Goal: Navigation & Orientation: Find specific page/section

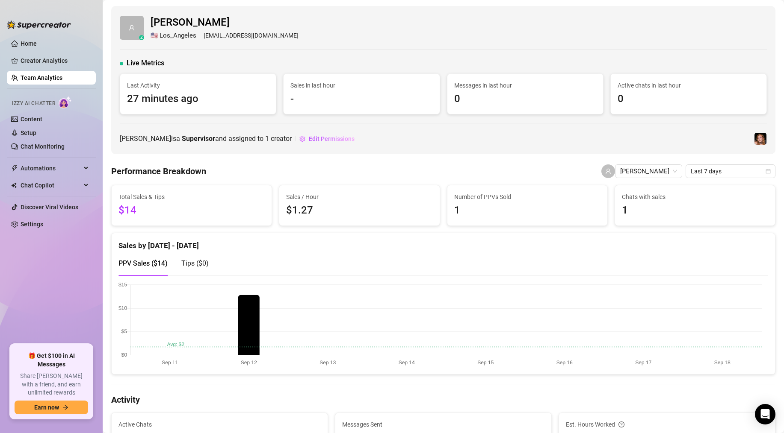
click at [30, 77] on link "Team Analytics" at bounding box center [42, 77] width 42 height 7
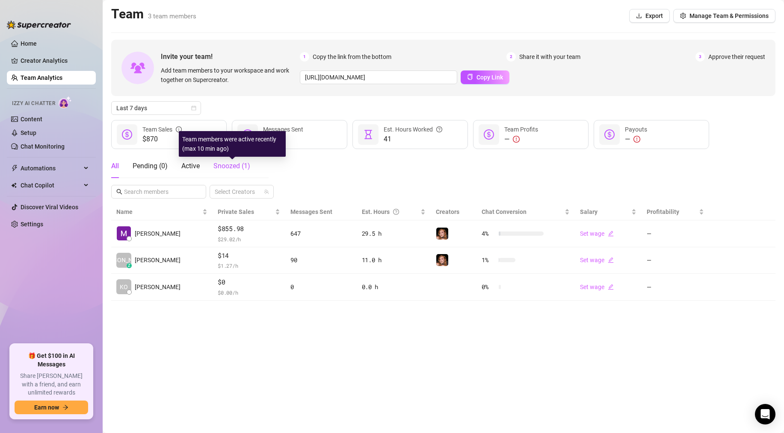
click at [224, 168] on span "Snoozed ( 1 )" at bounding box center [231, 166] width 37 height 8
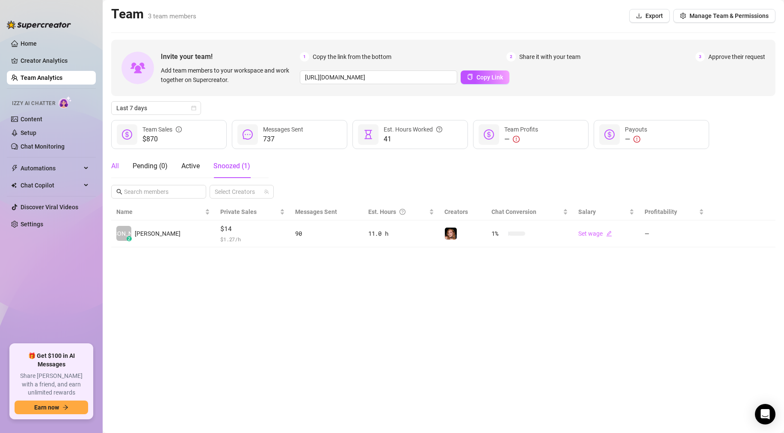
click at [116, 166] on div "All" at bounding box center [115, 166] width 8 height 10
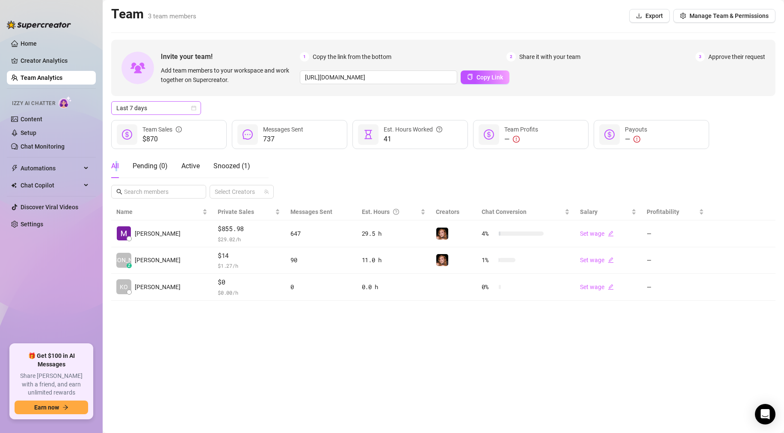
click at [162, 110] on span "Last 7 days" at bounding box center [156, 108] width 80 height 13
click at [163, 151] on div "Last 30 days" at bounding box center [156, 152] width 76 height 9
click at [39, 60] on link "Creator Analytics" at bounding box center [55, 61] width 68 height 14
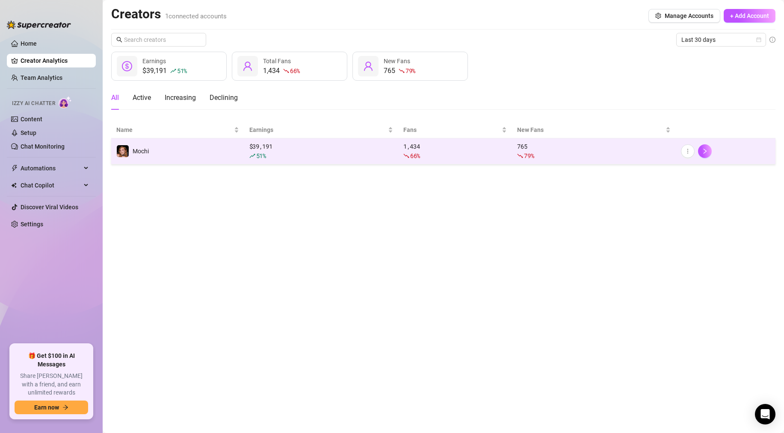
click at [304, 150] on div "$ 39,191 51 %" at bounding box center [321, 151] width 144 height 19
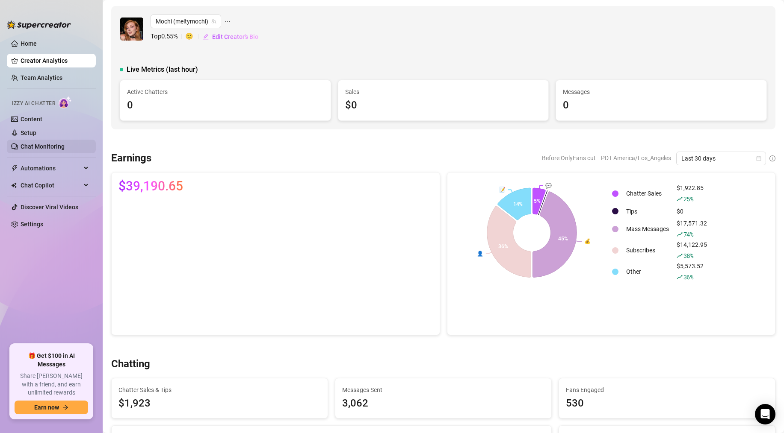
click at [50, 145] on link "Chat Monitoring" at bounding box center [43, 146] width 44 height 7
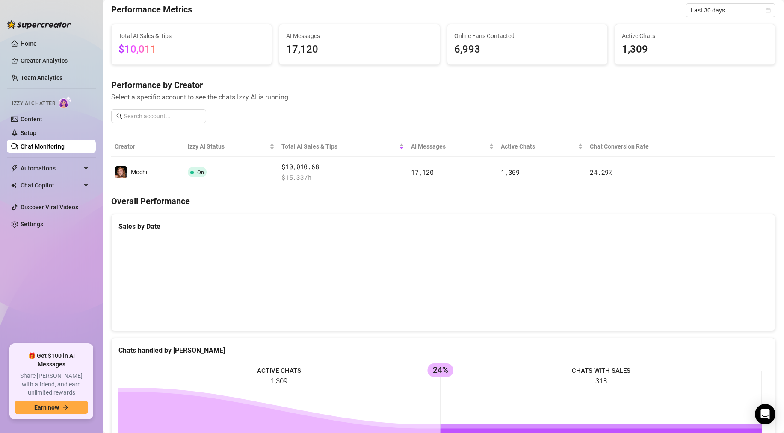
scroll to position [38, 0]
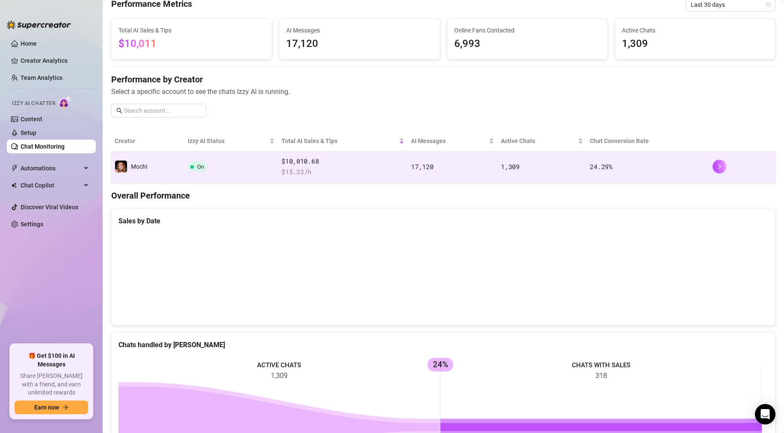
click at [338, 162] on span "$10,010.68" at bounding box center [342, 161] width 123 height 10
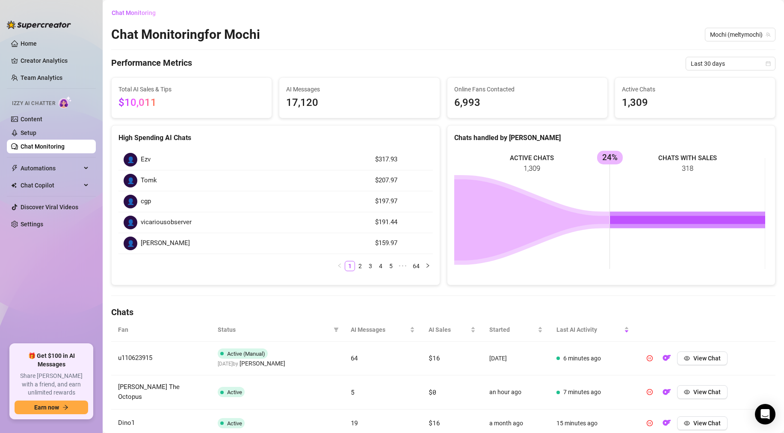
click at [575, 28] on div "Chat Monitoring for Mochi Mochi (meltymochi)" at bounding box center [443, 35] width 664 height 16
click at [50, 171] on span "Automations" at bounding box center [51, 169] width 61 height 14
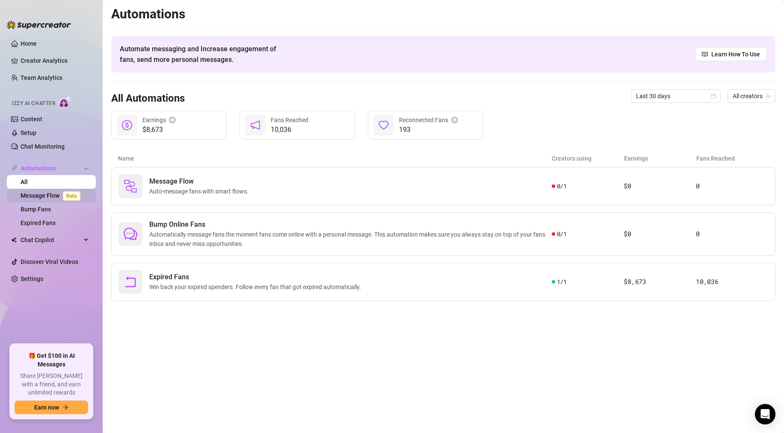
click at [39, 196] on link "Message Flow Beta" at bounding box center [52, 195] width 63 height 7
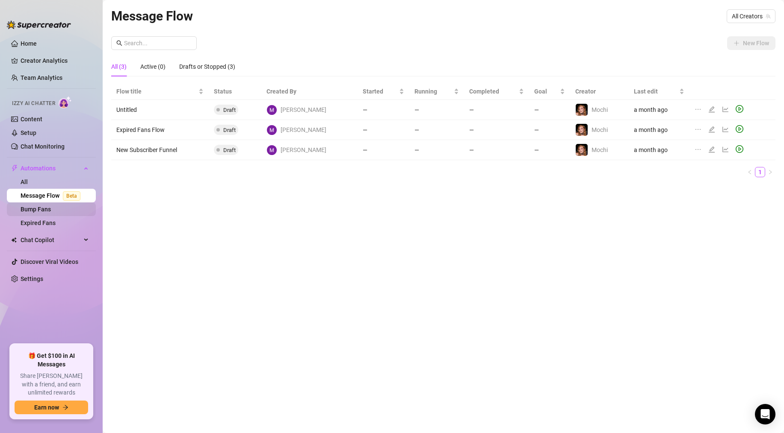
click at [44, 209] on link "Bump Fans" at bounding box center [36, 209] width 30 height 7
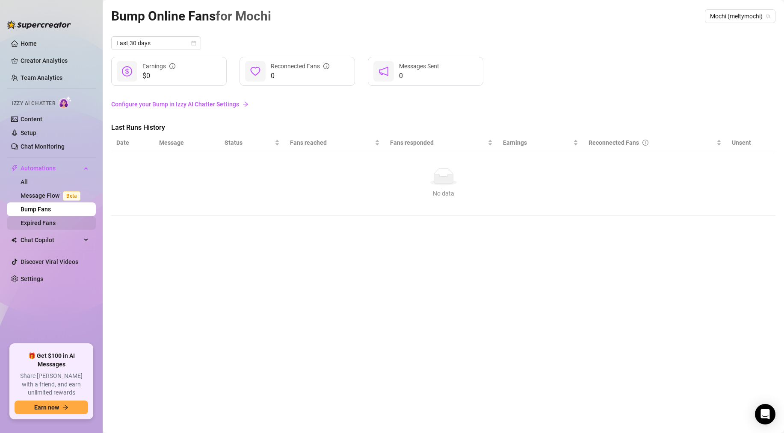
click at [47, 224] on link "Expired Fans" at bounding box center [38, 223] width 35 height 7
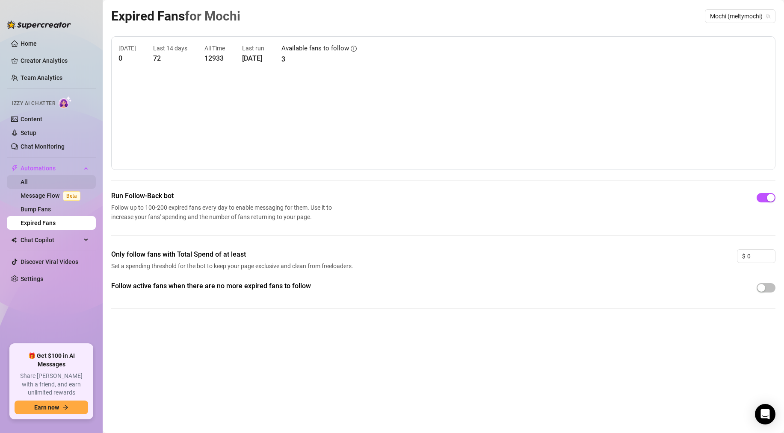
click at [28, 182] on link "All" at bounding box center [24, 182] width 7 height 7
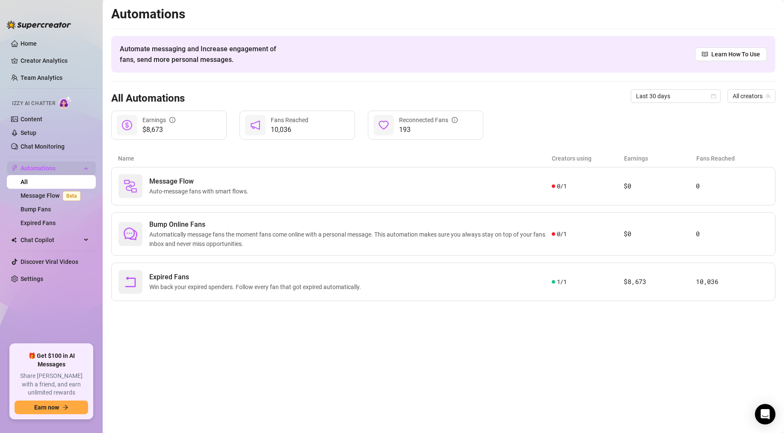
click at [51, 167] on span "Automations" at bounding box center [51, 169] width 61 height 14
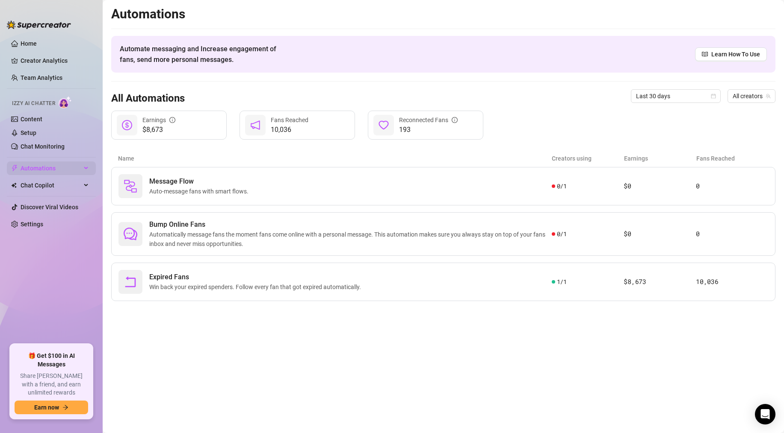
click at [51, 167] on span "Automations" at bounding box center [51, 169] width 61 height 14
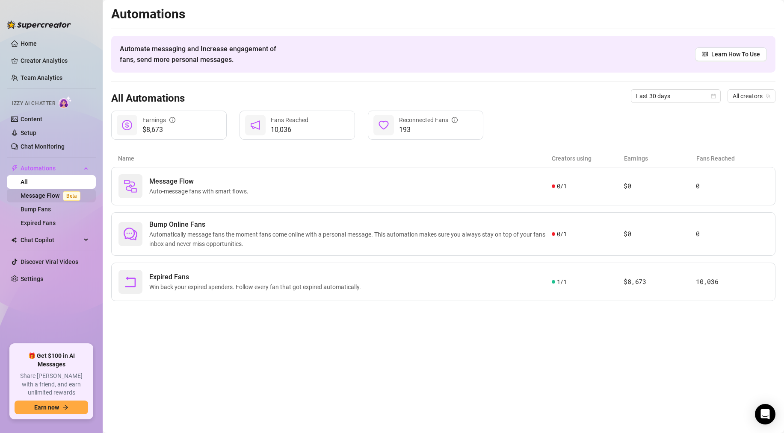
click at [51, 198] on link "Message Flow Beta" at bounding box center [52, 195] width 63 height 7
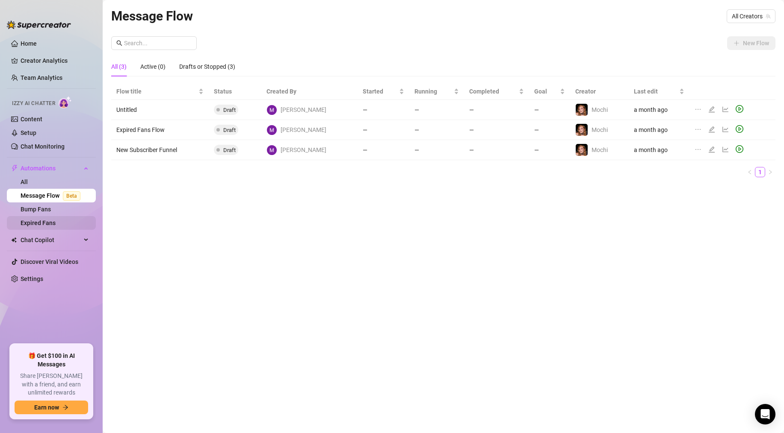
click at [52, 227] on link "Expired Fans" at bounding box center [38, 223] width 35 height 7
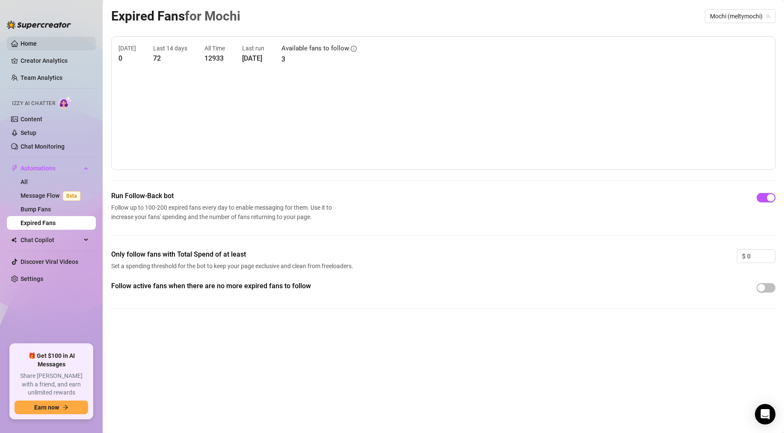
click at [35, 40] on link "Home" at bounding box center [29, 43] width 16 height 7
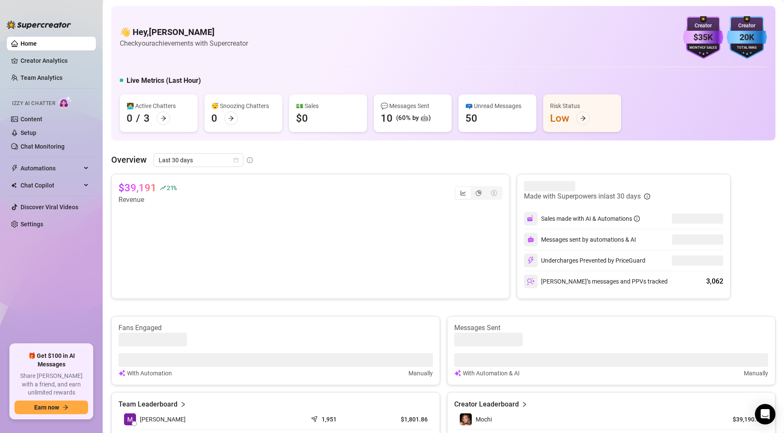
scroll to position [205, 0]
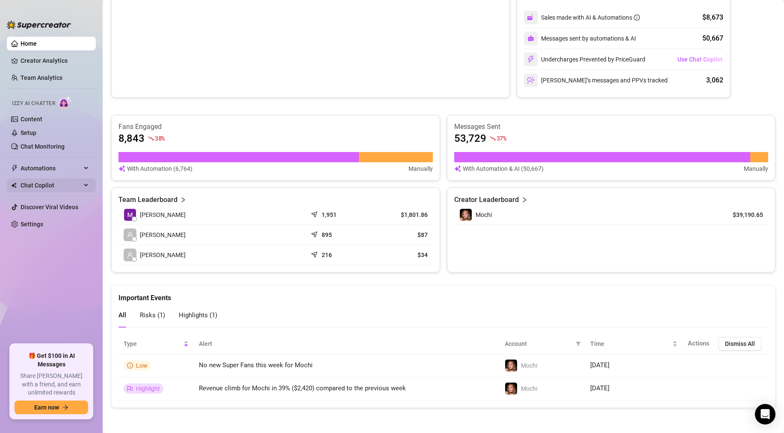
click at [43, 185] on span "Chat Copilot" at bounding box center [51, 186] width 61 height 14
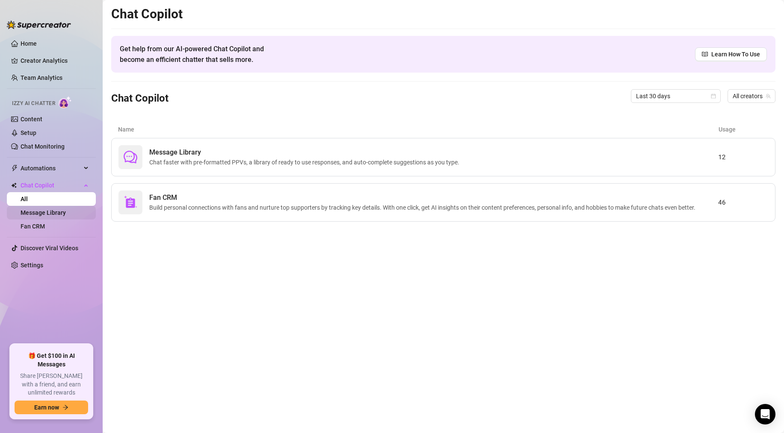
click at [30, 216] on link "Message Library" at bounding box center [43, 212] width 45 height 7
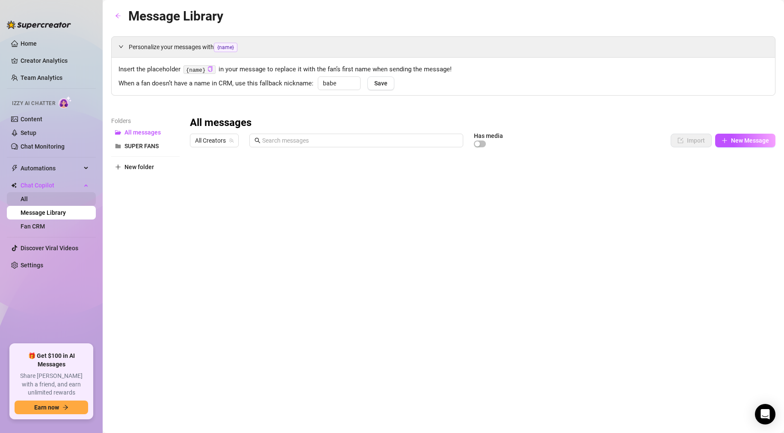
click at [21, 199] on link "All" at bounding box center [24, 199] width 7 height 7
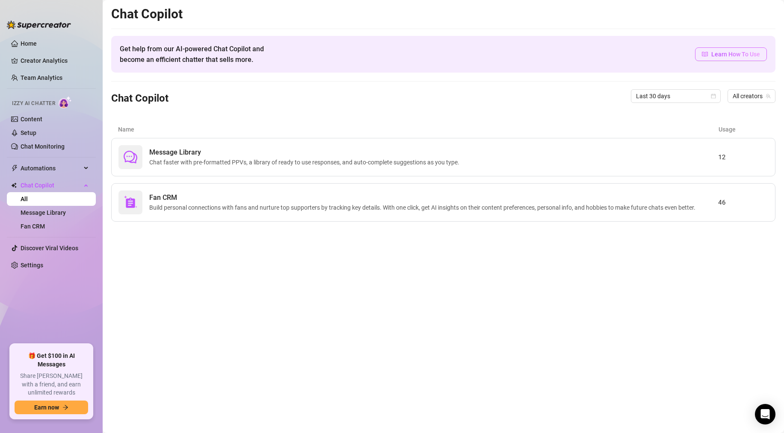
click at [724, 54] on span "Learn How To Use" at bounding box center [735, 54] width 49 height 9
click at [31, 171] on span "Automations" at bounding box center [51, 169] width 61 height 14
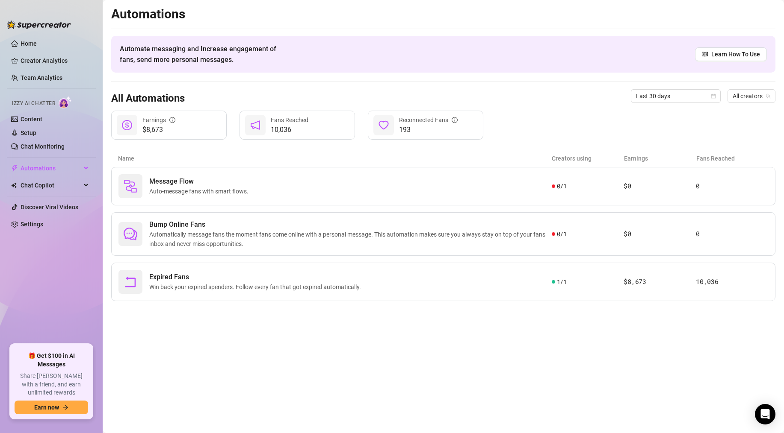
click at [37, 109] on div "Izzy AI Chatter" at bounding box center [50, 102] width 91 height 19
click at [38, 106] on span "Izzy AI Chatter" at bounding box center [33, 104] width 43 height 8
click at [39, 102] on span "Izzy AI Chatter" at bounding box center [33, 104] width 43 height 8
click at [38, 190] on span "Chat Copilot" at bounding box center [51, 186] width 61 height 14
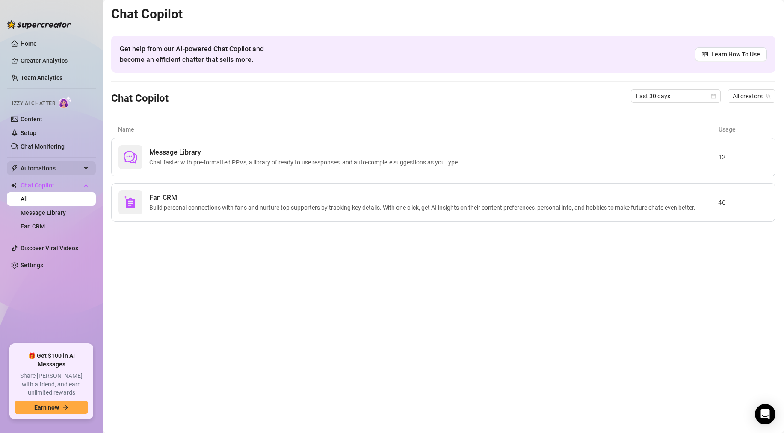
click at [39, 170] on span "Automations" at bounding box center [51, 169] width 61 height 14
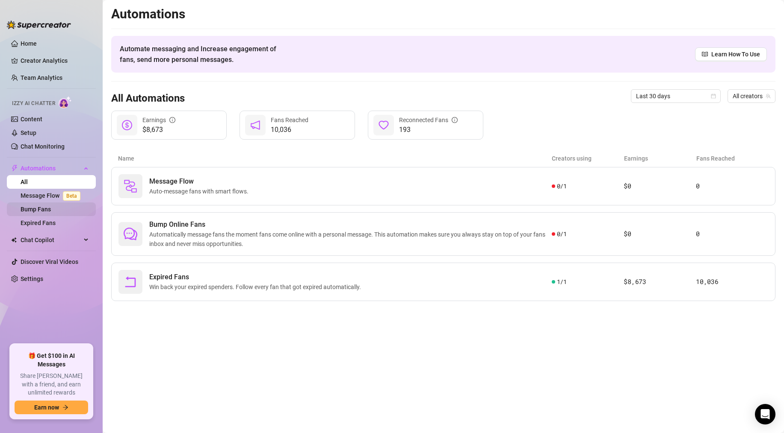
click at [29, 208] on link "Bump Fans" at bounding box center [36, 209] width 30 height 7
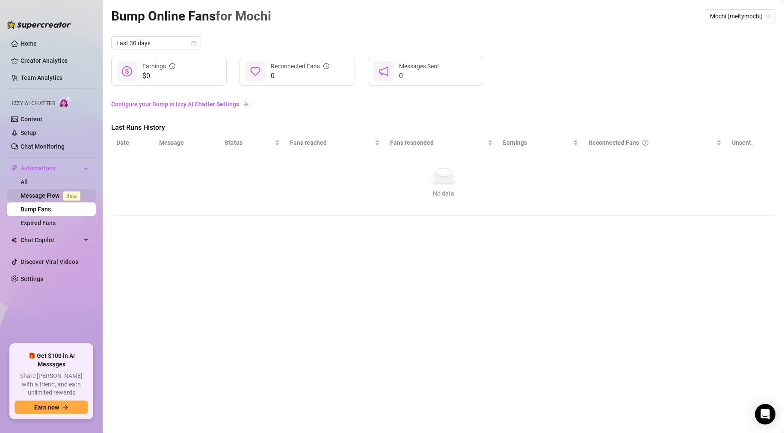
click at [32, 199] on link "Message Flow Beta" at bounding box center [52, 195] width 63 height 7
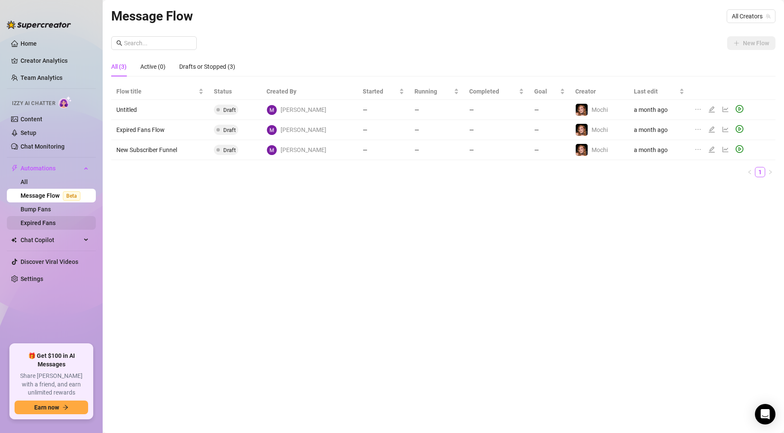
click at [28, 225] on link "Expired Fans" at bounding box center [38, 223] width 35 height 7
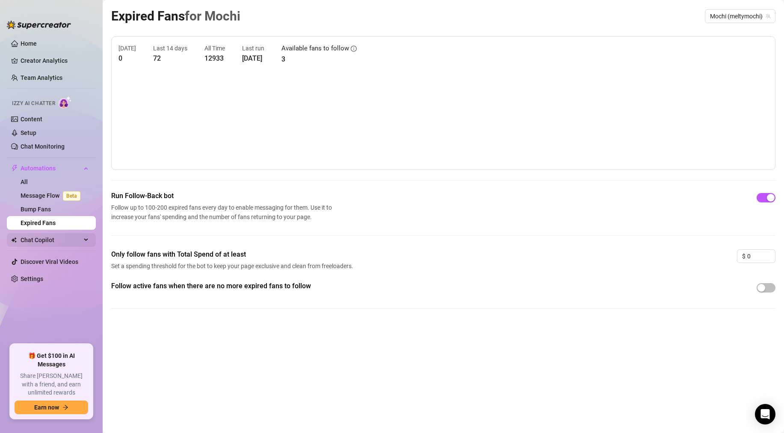
click at [29, 233] on ul "Home Creator Analytics Team Analytics Izzy AI Chatter Content Setup Chat Monito…" at bounding box center [51, 187] width 89 height 308
